Goal: Task Accomplishment & Management: Manage account settings

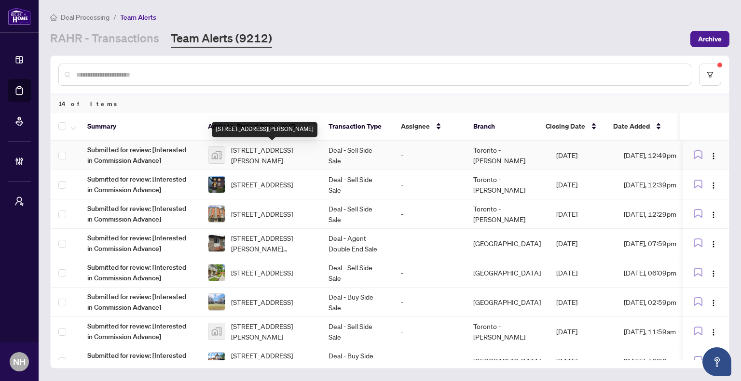
click at [275, 150] on span "[STREET_ADDRESS][PERSON_NAME]" at bounding box center [272, 155] width 82 height 21
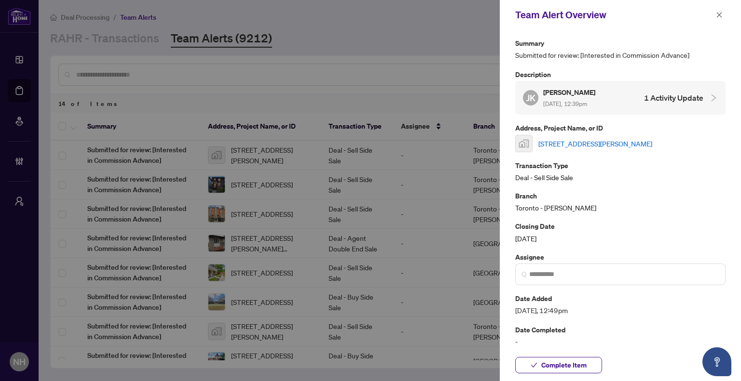
click at [615, 141] on link "11753 Sheppard Avenue East #1110, Scarborough, Toronto, Ontario M1B 5M3, Canada" at bounding box center [595, 143] width 114 height 11
click at [718, 19] on span "button" at bounding box center [719, 14] width 7 height 15
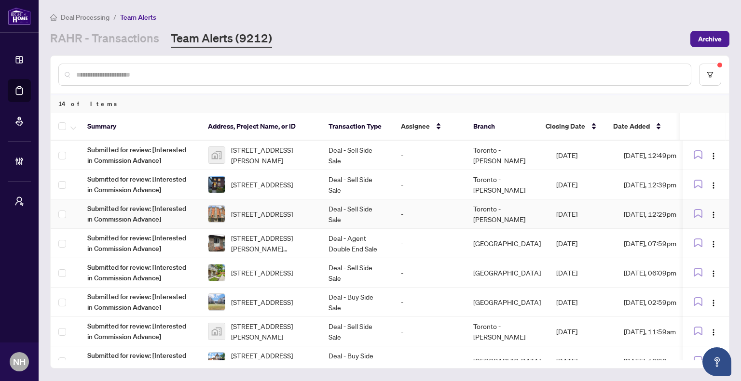
click at [260, 219] on span "636 Wellington St, Toronto, Ontario M5V 1G4, Canada" at bounding box center [262, 214] width 62 height 11
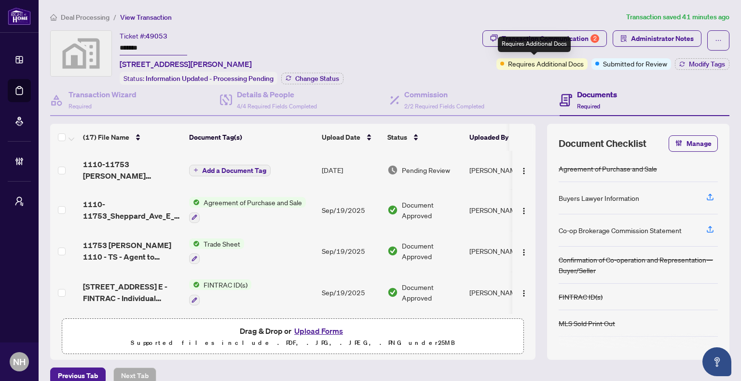
click at [541, 38] on div "Requires Additional Docs" at bounding box center [534, 44] width 73 height 15
click at [502, 35] on div "Transaction Communication 2" at bounding box center [550, 38] width 97 height 15
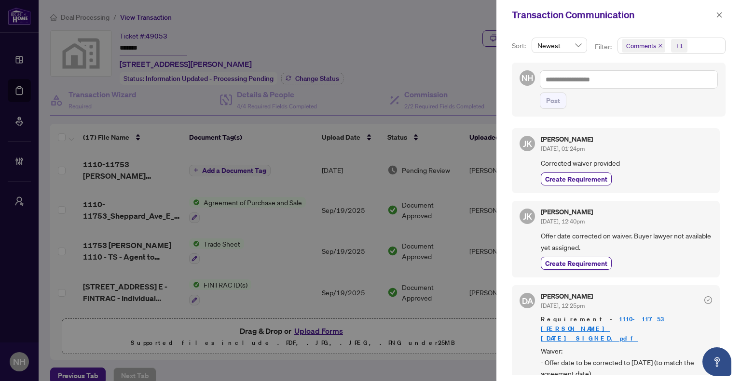
click at [656, 46] on span "Comments" at bounding box center [643, 46] width 43 height 14
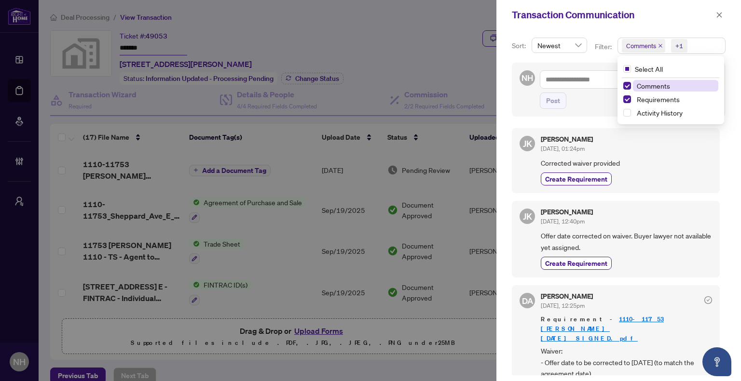
click at [660, 46] on icon "close" at bounding box center [660, 45] width 5 height 5
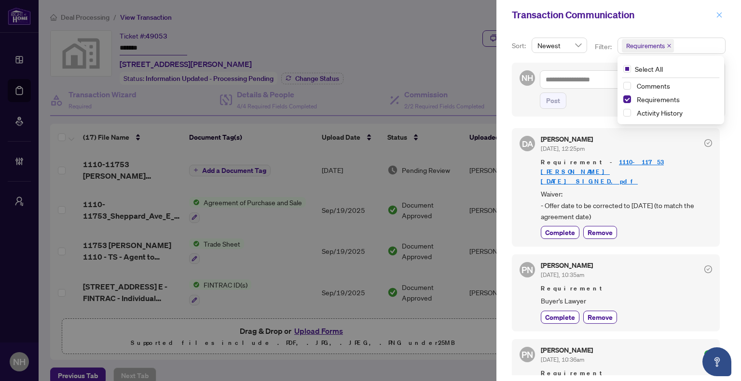
click at [721, 16] on icon "close" at bounding box center [719, 15] width 7 height 7
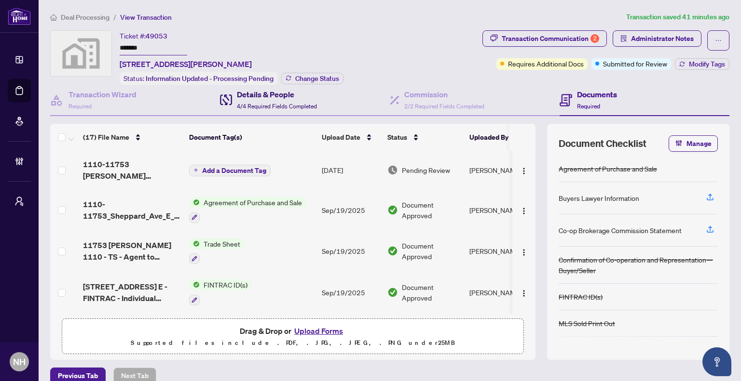
click at [276, 95] on h4 "Details & People" at bounding box center [277, 95] width 80 height 12
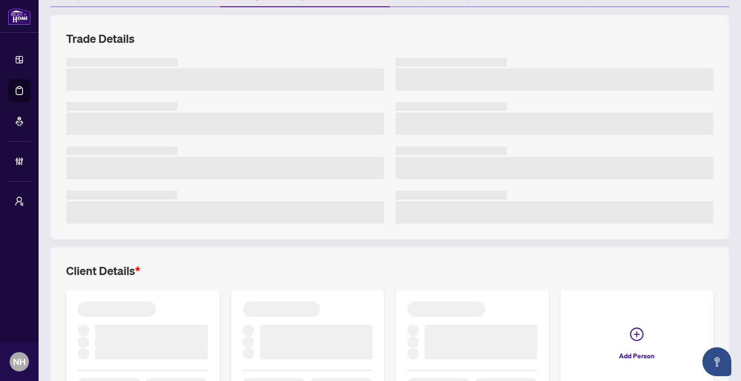
scroll to position [177, 0]
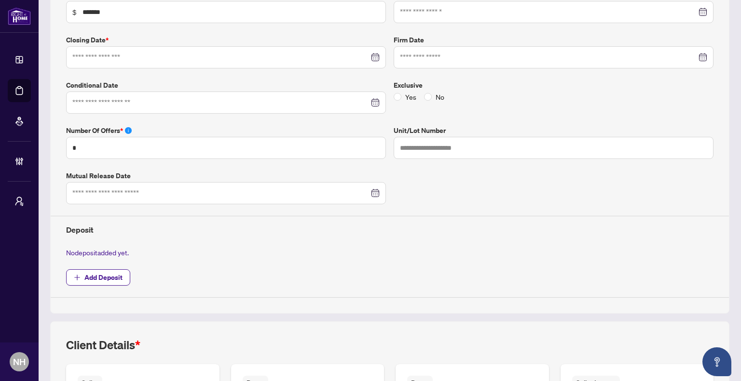
type input "**********"
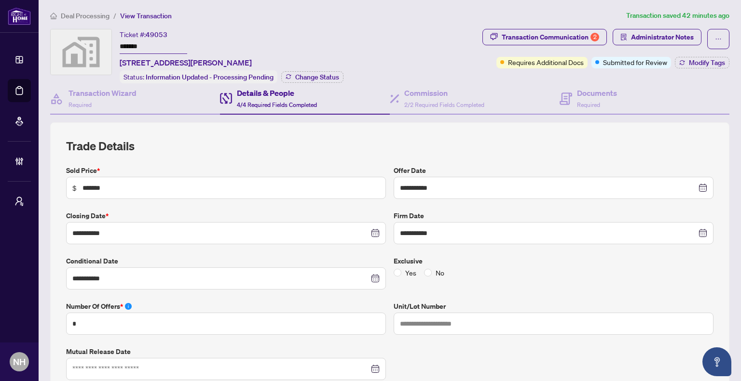
scroll to position [0, 0]
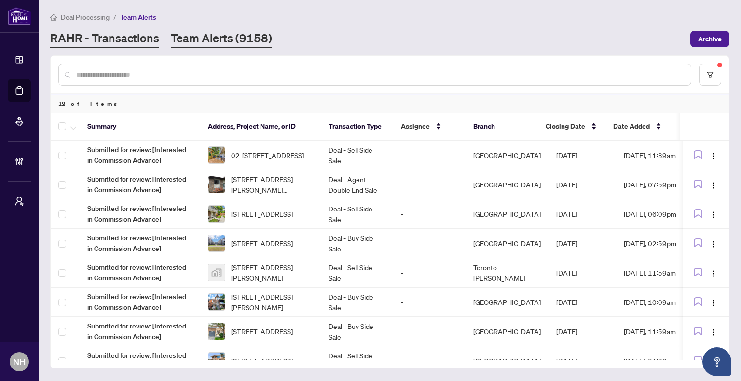
click at [129, 36] on link "RAHR - Transactions" at bounding box center [104, 38] width 109 height 17
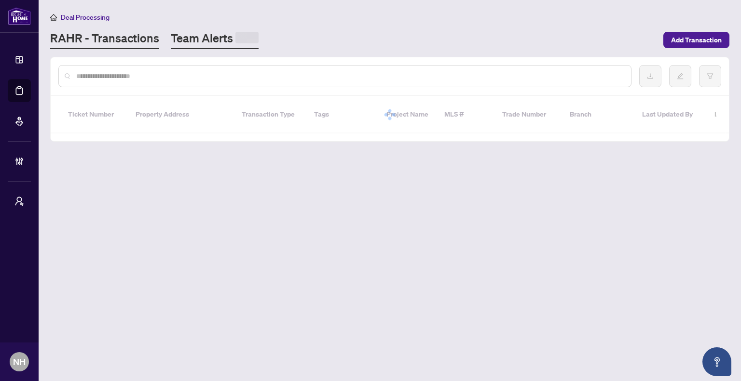
click at [212, 40] on link "Team Alerts" at bounding box center [215, 39] width 88 height 19
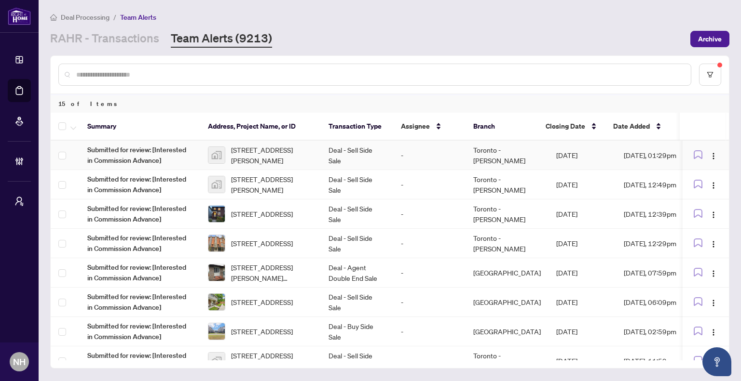
click at [272, 154] on span "[STREET_ADDRESS][PERSON_NAME]" at bounding box center [272, 155] width 82 height 21
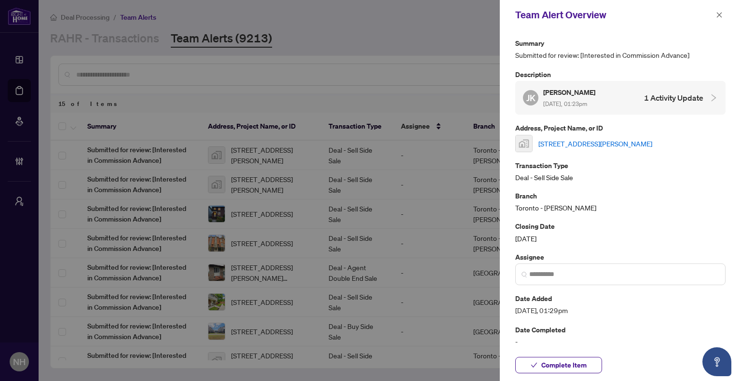
click at [605, 140] on link "[STREET_ADDRESS][PERSON_NAME]" at bounding box center [595, 143] width 114 height 11
click at [725, 15] on div "Team Alert Overview" at bounding box center [620, 15] width 241 height 30
click at [720, 15] on icon "close" at bounding box center [719, 15] width 7 height 7
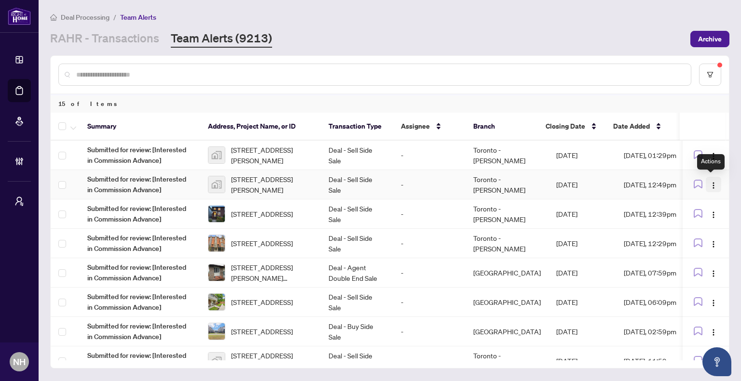
click at [712, 184] on img "button" at bounding box center [713, 186] width 8 height 8
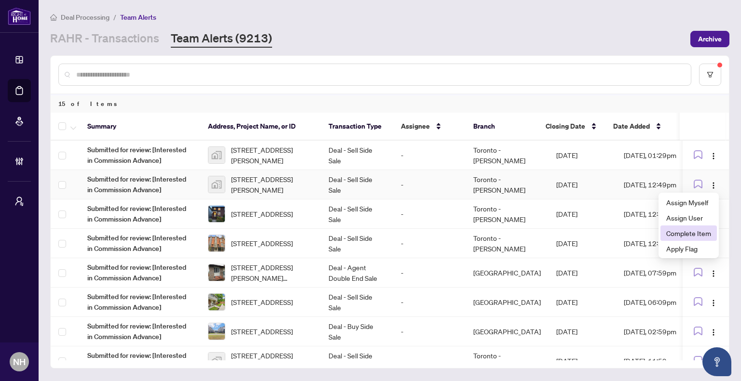
click at [690, 229] on span "Complete Item" at bounding box center [688, 233] width 45 height 11
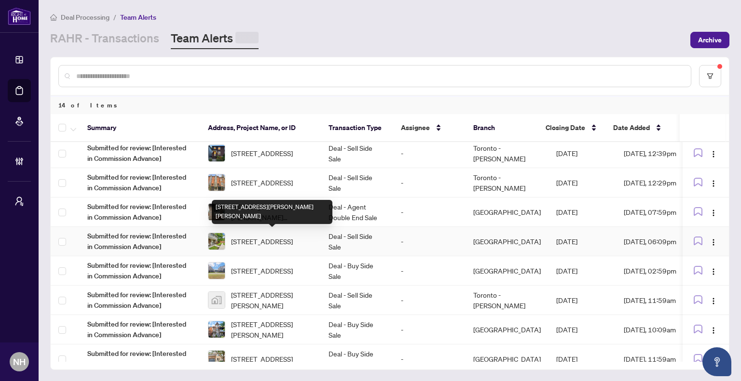
scroll to position [48, 0]
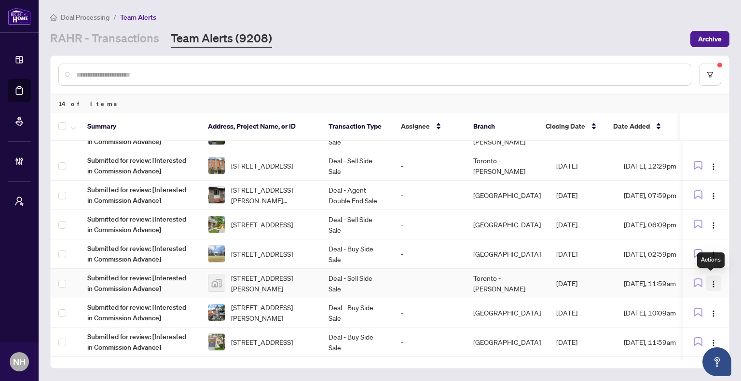
click at [716, 285] on button "button" at bounding box center [713, 283] width 15 height 15
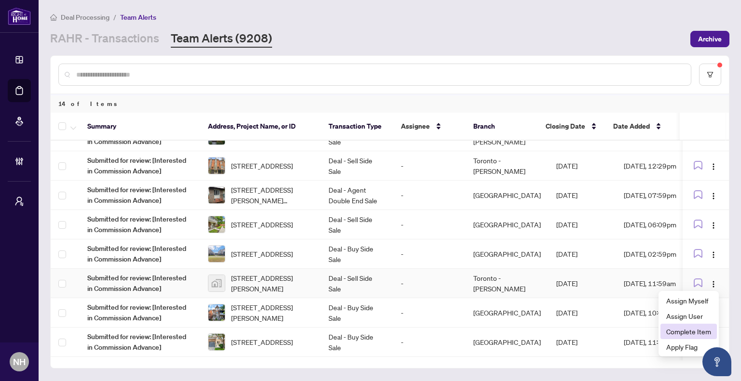
click at [690, 334] on span "Complete Item" at bounding box center [688, 331] width 45 height 11
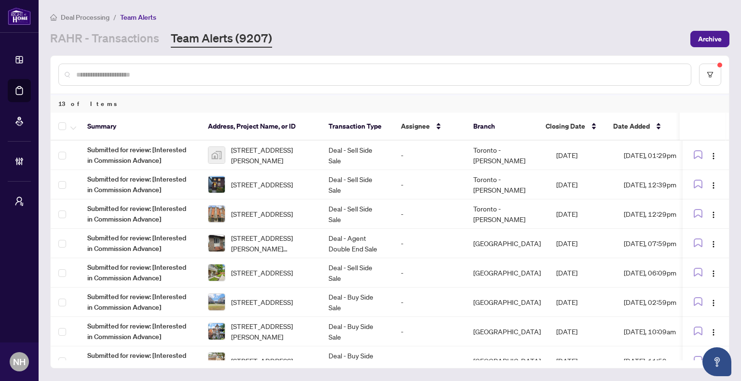
scroll to position [164, 0]
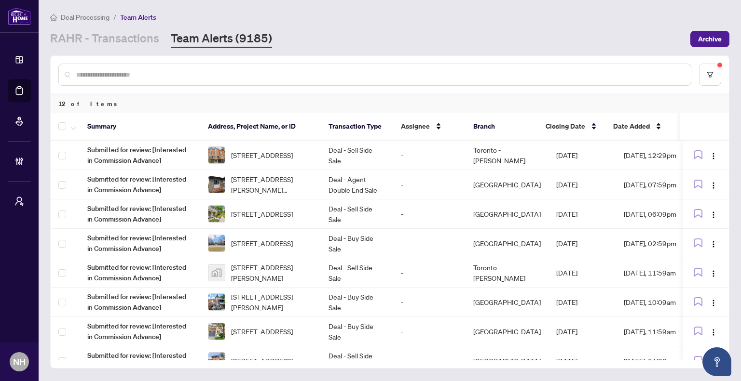
scroll to position [86, 0]
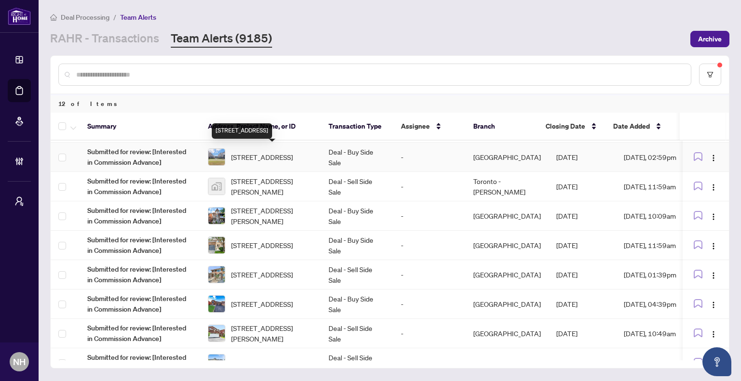
click at [268, 152] on span "[STREET_ADDRESS]" at bounding box center [262, 157] width 62 height 11
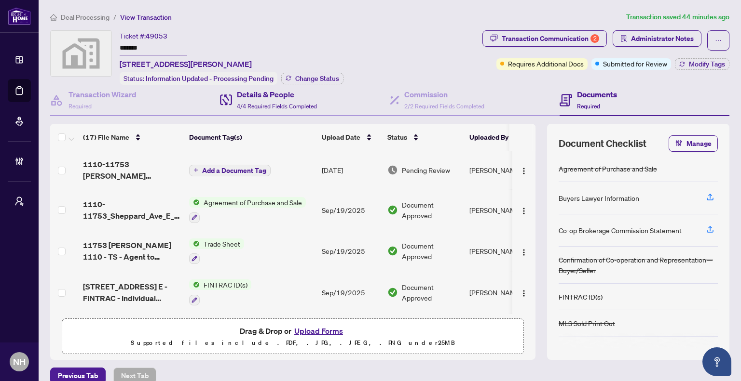
click at [296, 110] on div "Details & People 4/4 Required Fields Completed" at bounding box center [305, 100] width 170 height 31
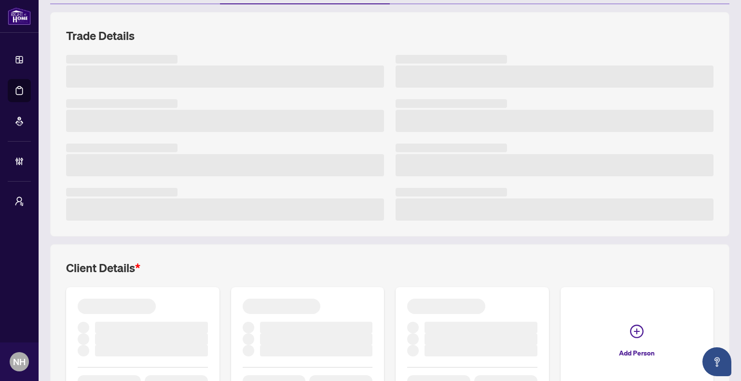
scroll to position [177, 0]
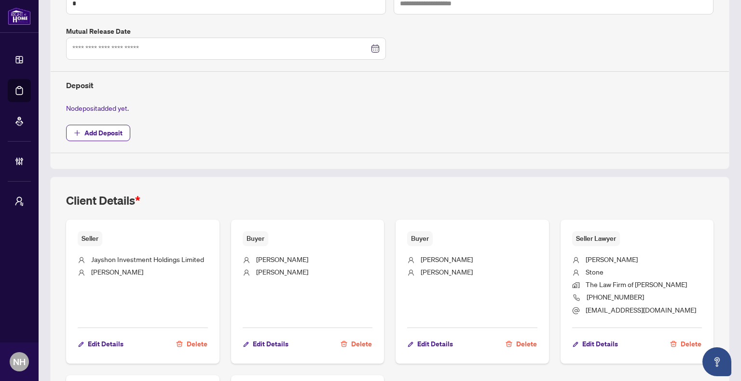
type input "**********"
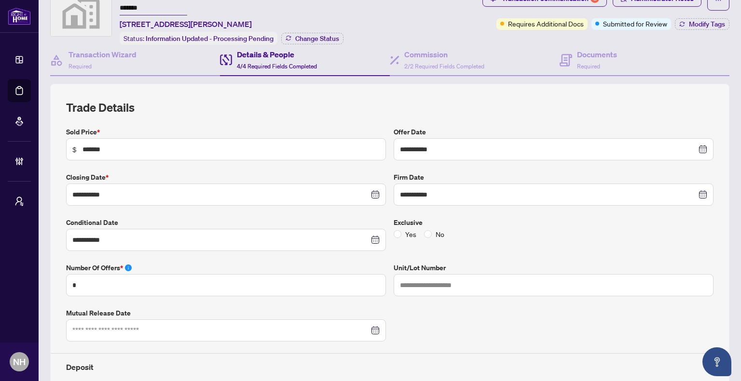
scroll to position [0, 0]
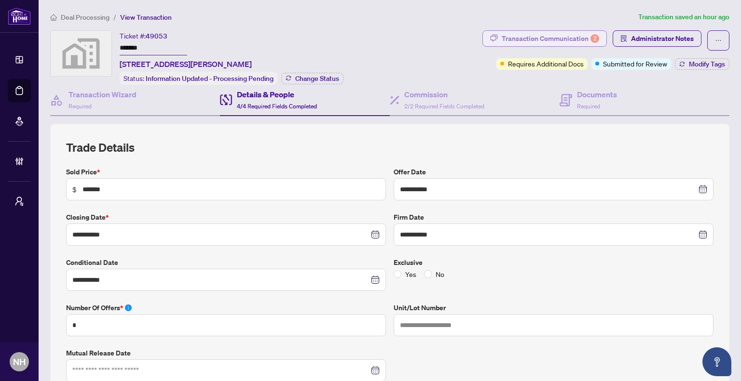
click at [548, 31] on div "Transaction Communication 2" at bounding box center [550, 38] width 97 height 15
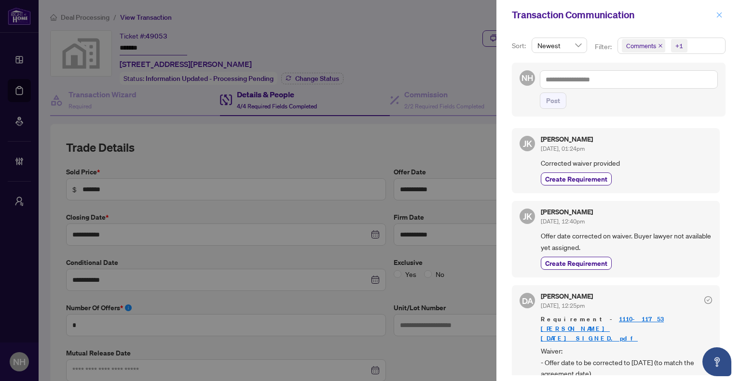
click at [719, 14] on icon "close" at bounding box center [719, 14] width 5 height 5
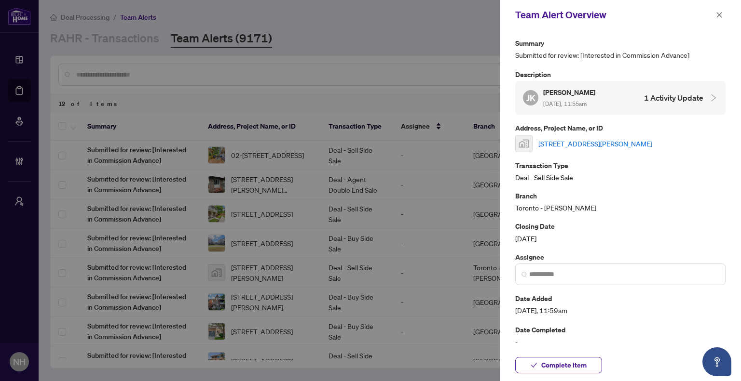
scroll to position [48, 0]
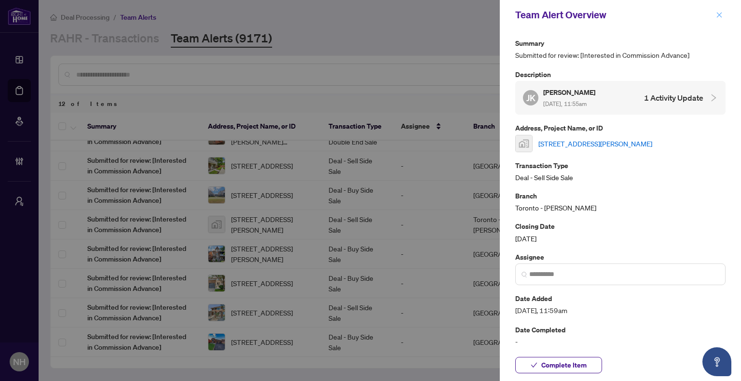
click at [716, 17] on icon "close" at bounding box center [719, 15] width 7 height 7
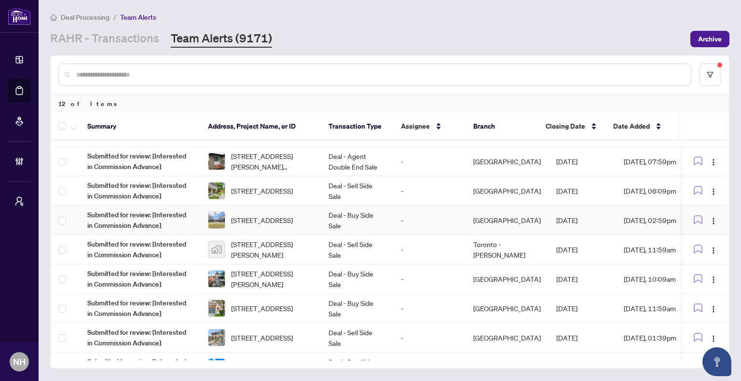
scroll to position [0, 0]
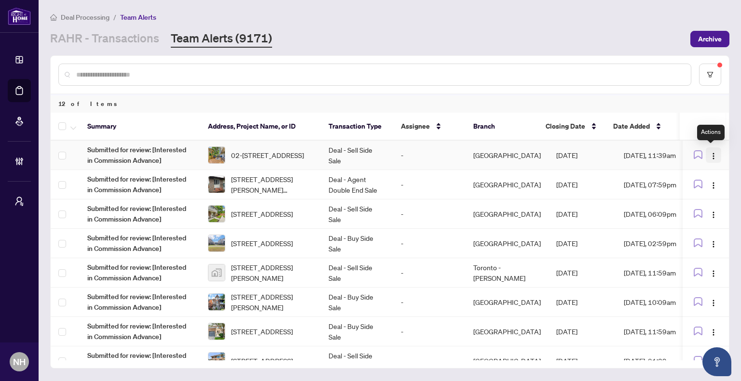
click at [711, 153] on img "button" at bounding box center [713, 156] width 8 height 8
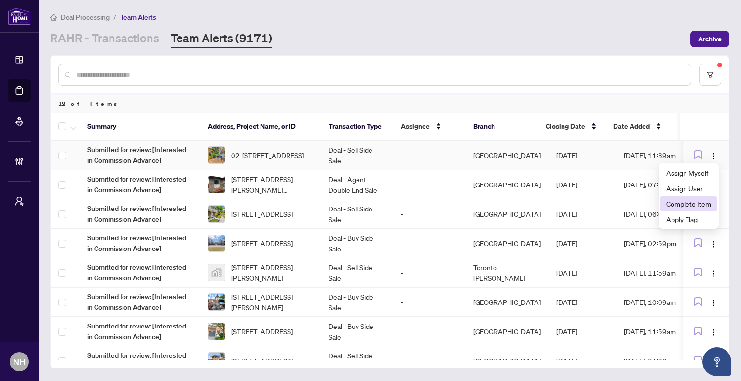
click at [682, 204] on span "Complete Item" at bounding box center [688, 204] width 45 height 11
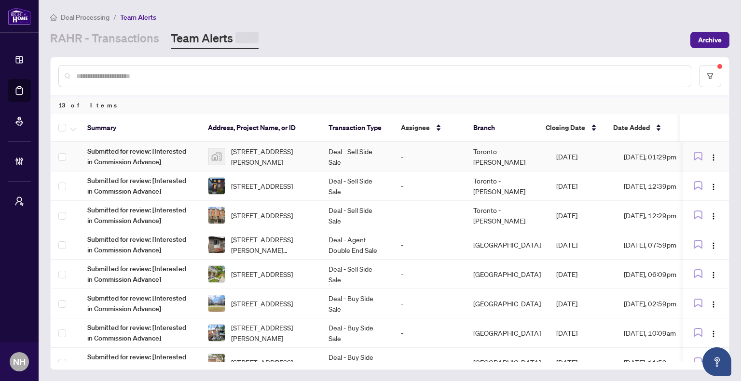
click at [257, 152] on span "[STREET_ADDRESS][PERSON_NAME]" at bounding box center [272, 156] width 82 height 21
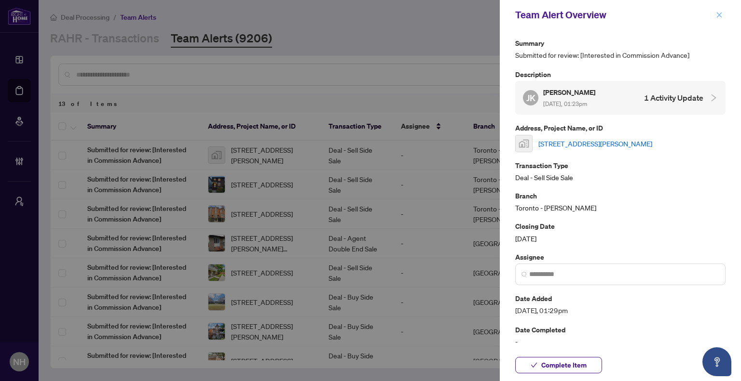
click at [717, 16] on icon "close" at bounding box center [719, 15] width 7 height 7
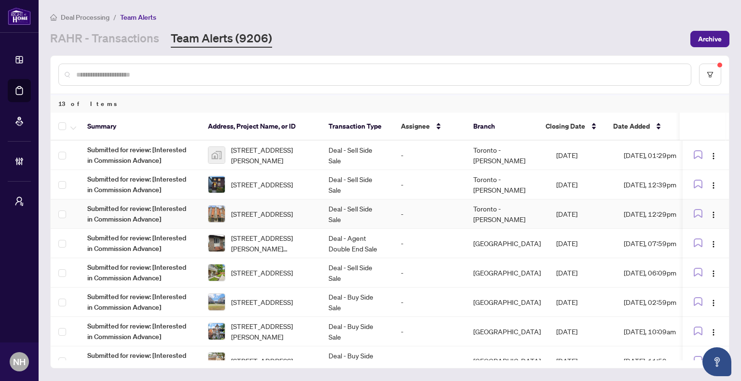
click at [274, 195] on td "[STREET_ADDRESS]" at bounding box center [260, 184] width 121 height 29
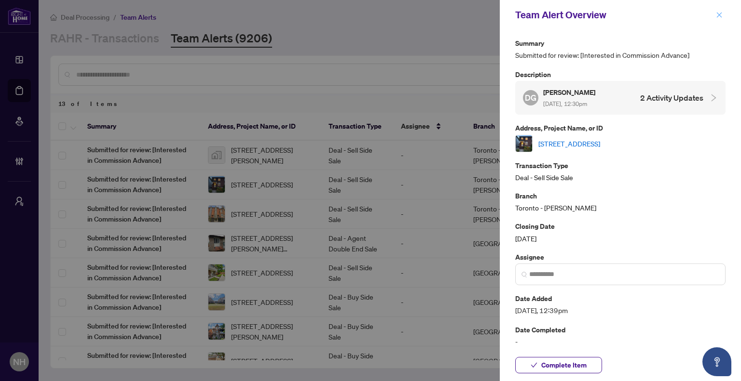
click at [715, 18] on button "button" at bounding box center [719, 15] width 13 height 12
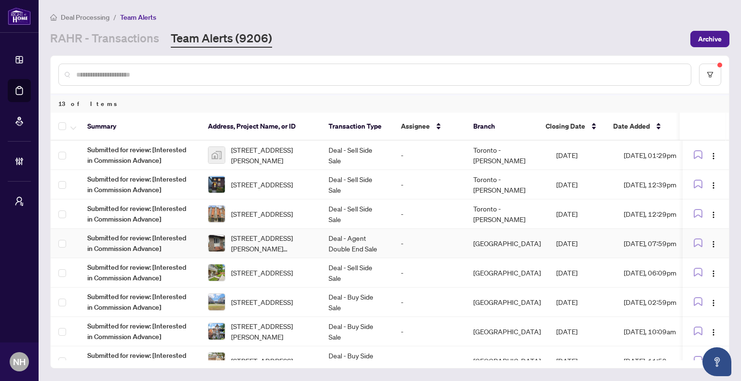
click at [349, 242] on td "Deal - Agent Double End Sale" at bounding box center [357, 243] width 72 height 29
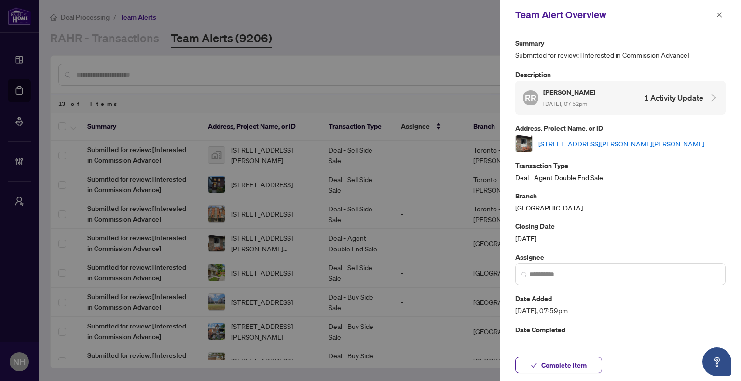
click at [579, 142] on link "[STREET_ADDRESS][PERSON_NAME][PERSON_NAME]" at bounding box center [621, 143] width 166 height 11
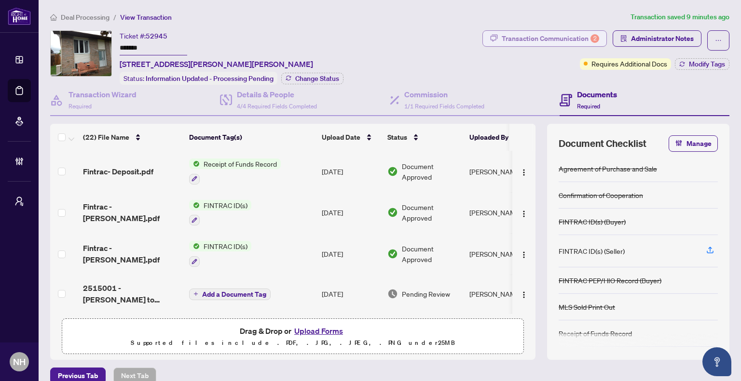
click at [523, 34] on div "Transaction Communication 2" at bounding box center [550, 38] width 97 height 15
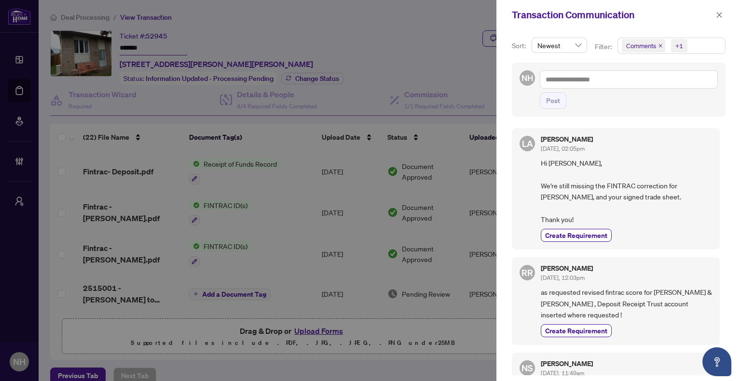
click at [658, 46] on icon "close" at bounding box center [660, 45] width 5 height 5
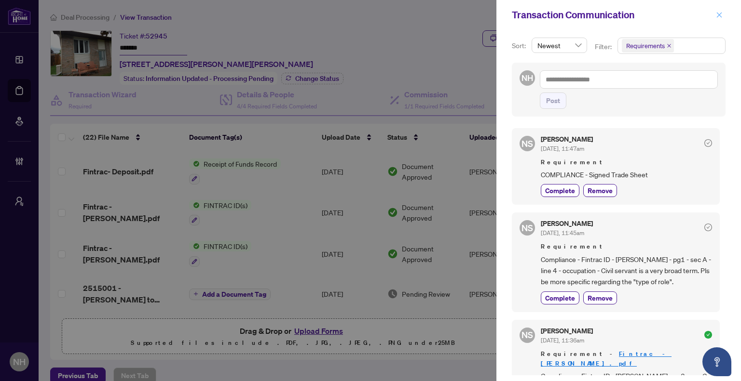
click at [719, 18] on icon "close" at bounding box center [719, 15] width 7 height 7
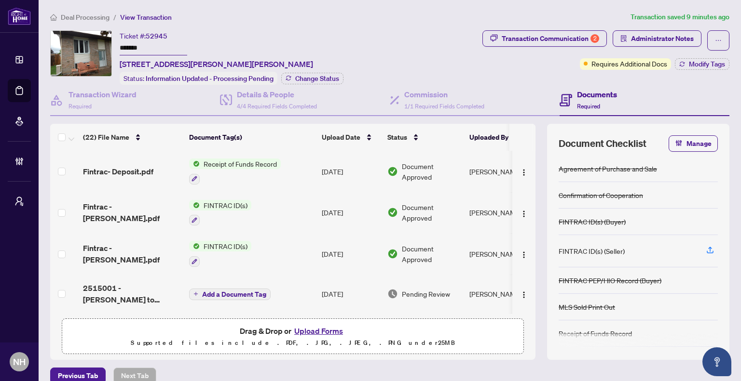
click at [100, 14] on span "Deal Processing" at bounding box center [85, 17] width 49 height 9
